Goal: Check status: Check status

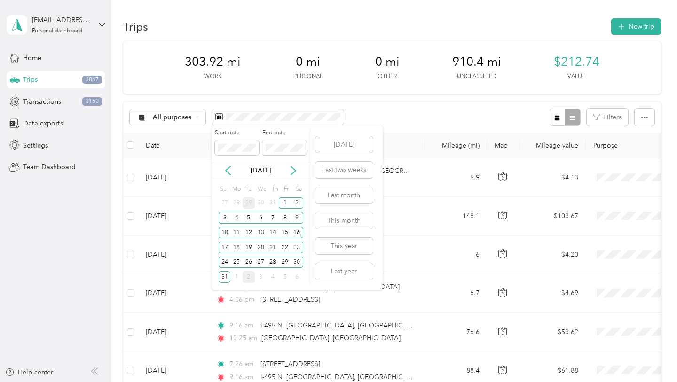
click at [251, 199] on div "29" at bounding box center [249, 203] width 12 height 12
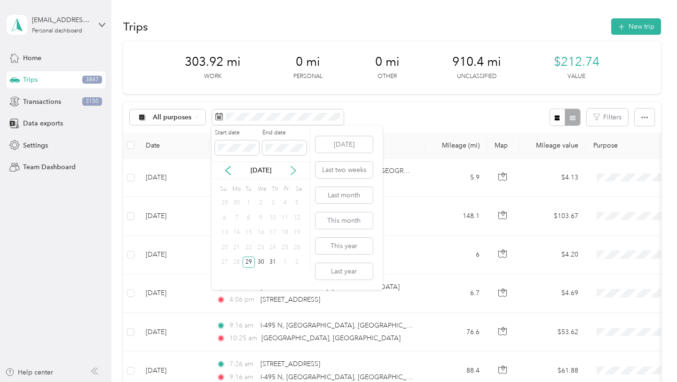
click at [293, 171] on icon at bounding box center [293, 170] width 9 height 9
click at [225, 280] on div "31" at bounding box center [225, 277] width 12 height 12
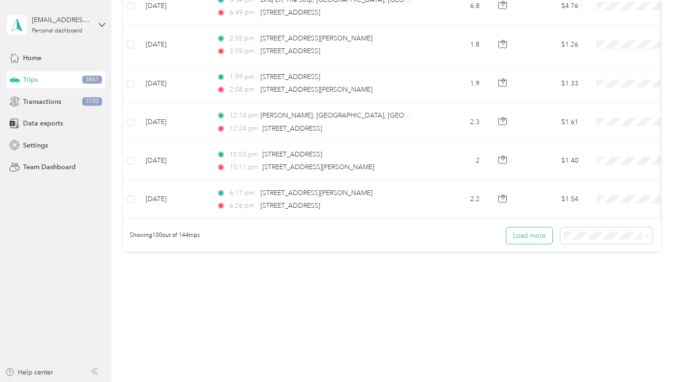
click at [551, 237] on button "Load more" at bounding box center [529, 236] width 46 height 16
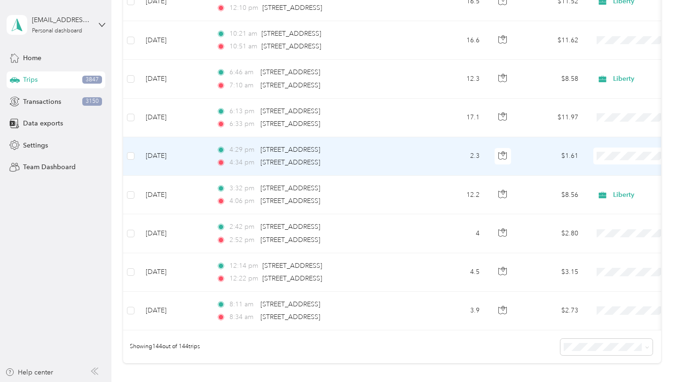
scroll to position [5397, 0]
click at [426, 159] on td "2.3" at bounding box center [456, 157] width 62 height 39
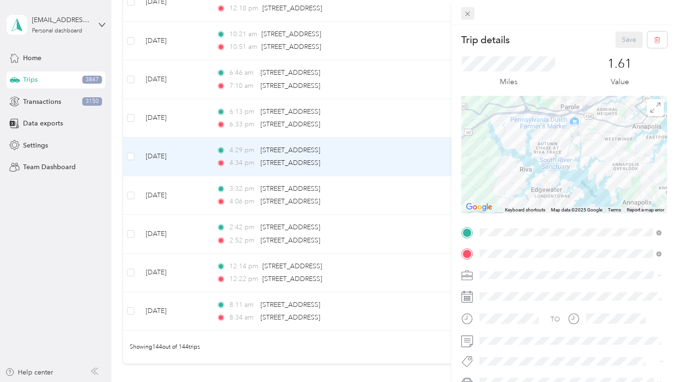
click at [468, 382] on div "Trip details Save This trip cannot be edited because it is either under review,…" at bounding box center [336, 382] width 672 height 0
click at [468, 14] on icon at bounding box center [468, 14] width 8 height 8
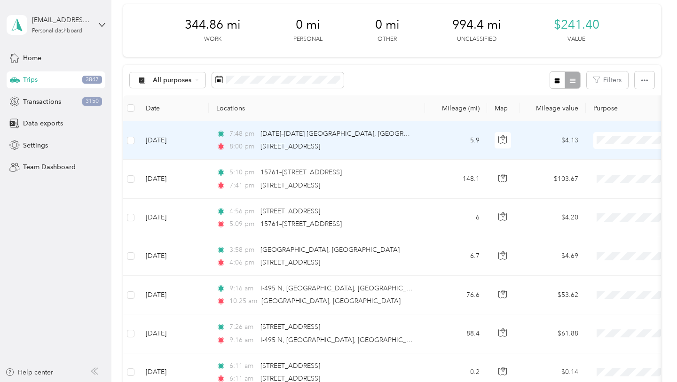
scroll to position [31, 0]
